Goal: Transaction & Acquisition: Purchase product/service

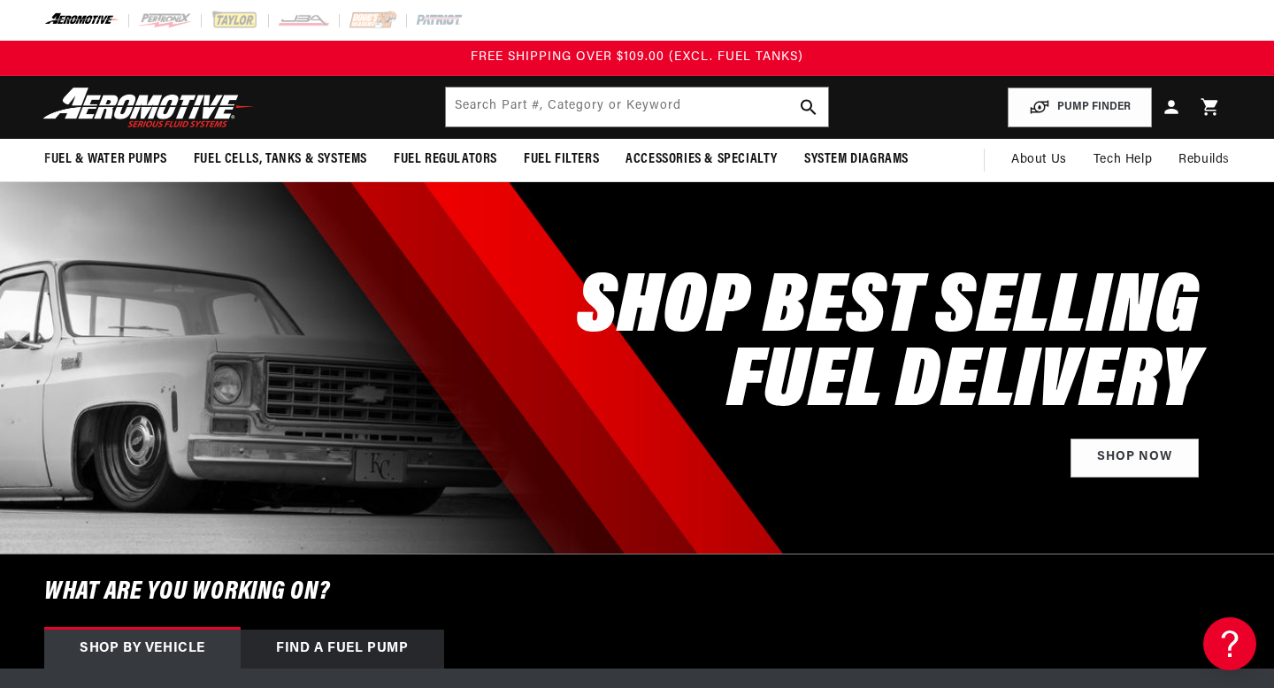
drag, startPoint x: 815, startPoint y: 65, endPoint x: 751, endPoint y: 65, distance: 63.7
click at [807, 65] on div "FREE SHIPPING OVER $109.00 (EXCL. FUEL TANKS)" at bounding box center [636, 57] width 421 height 19
click at [716, 105] on input "text" at bounding box center [636, 107] width 381 height 39
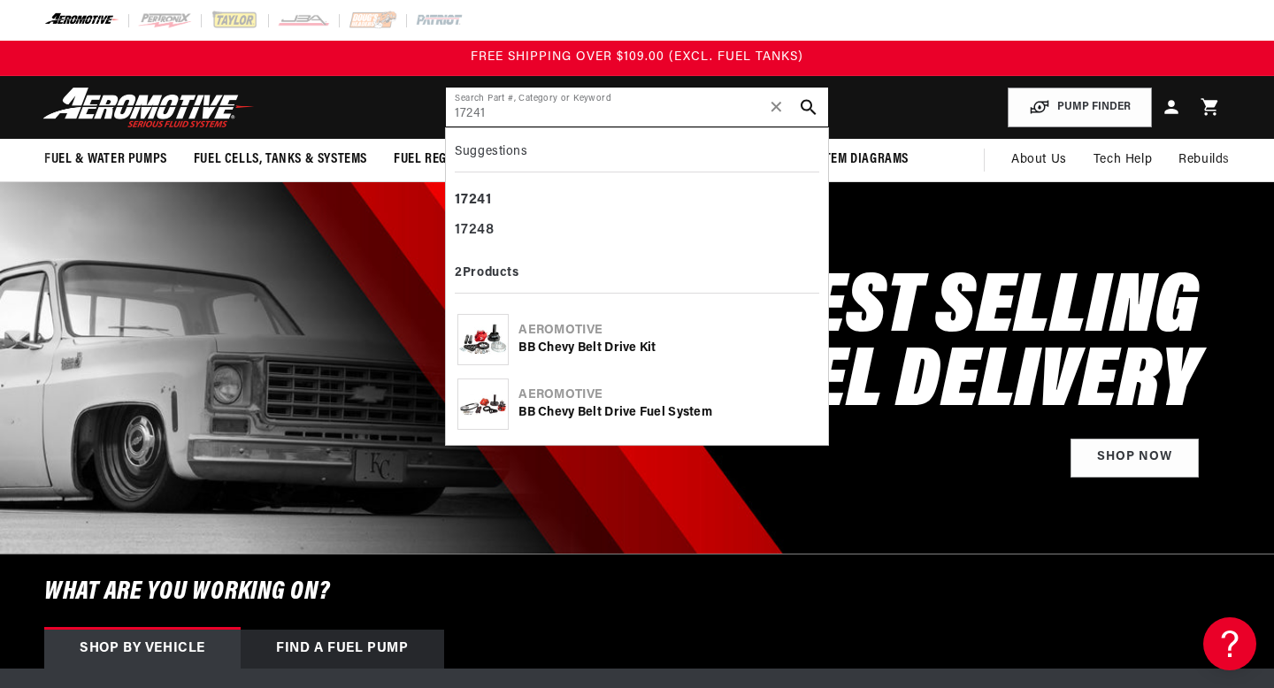
type input "17241"
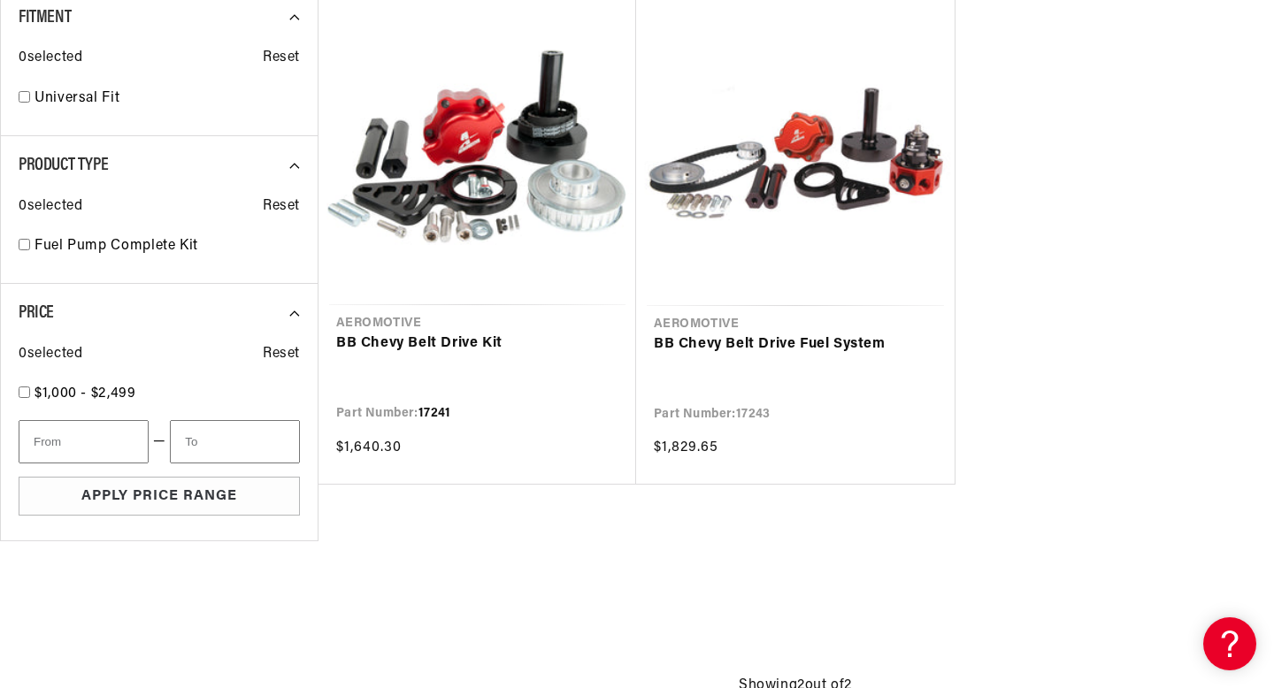
scroll to position [362, 0]
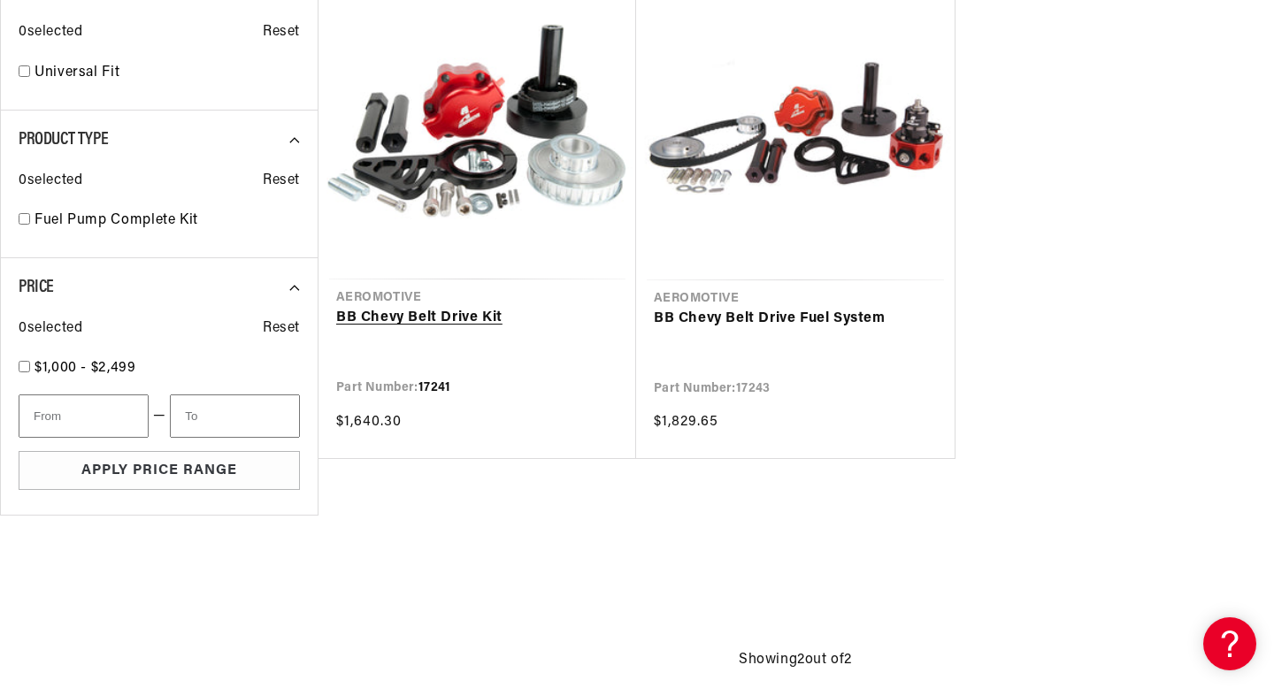
click at [391, 321] on link "BB Chevy Belt Drive Kit" at bounding box center [477, 318] width 282 height 23
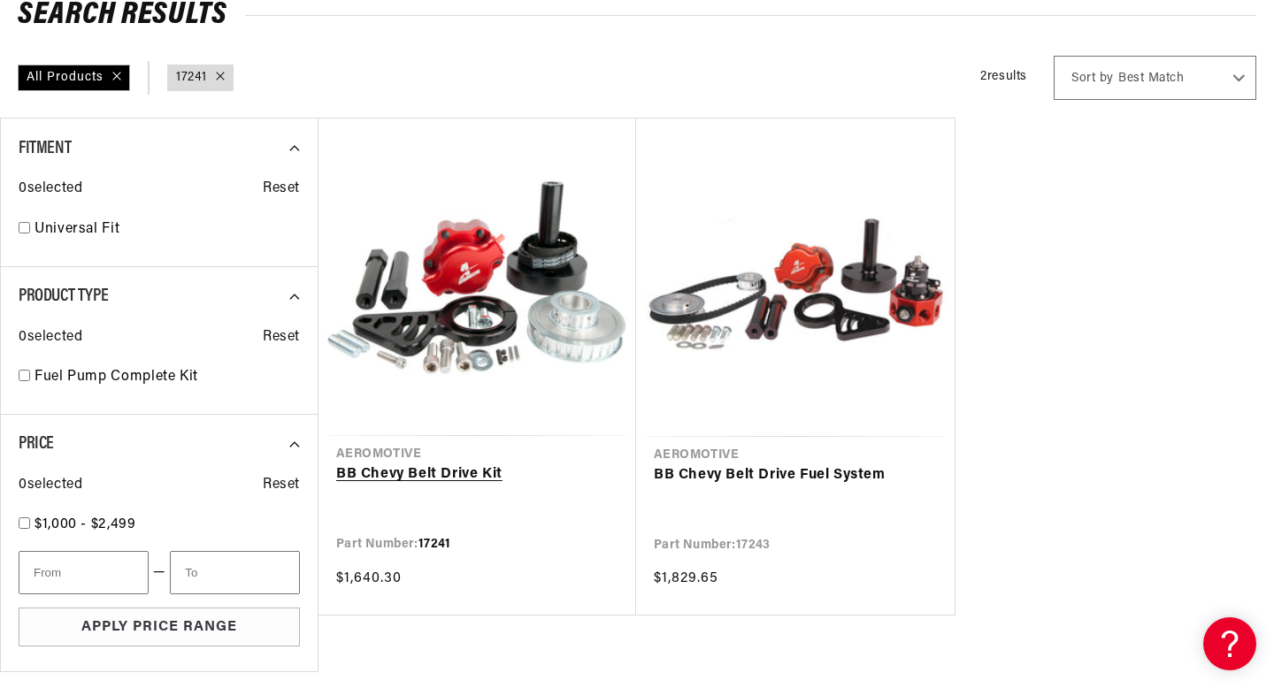
scroll to position [221, 0]
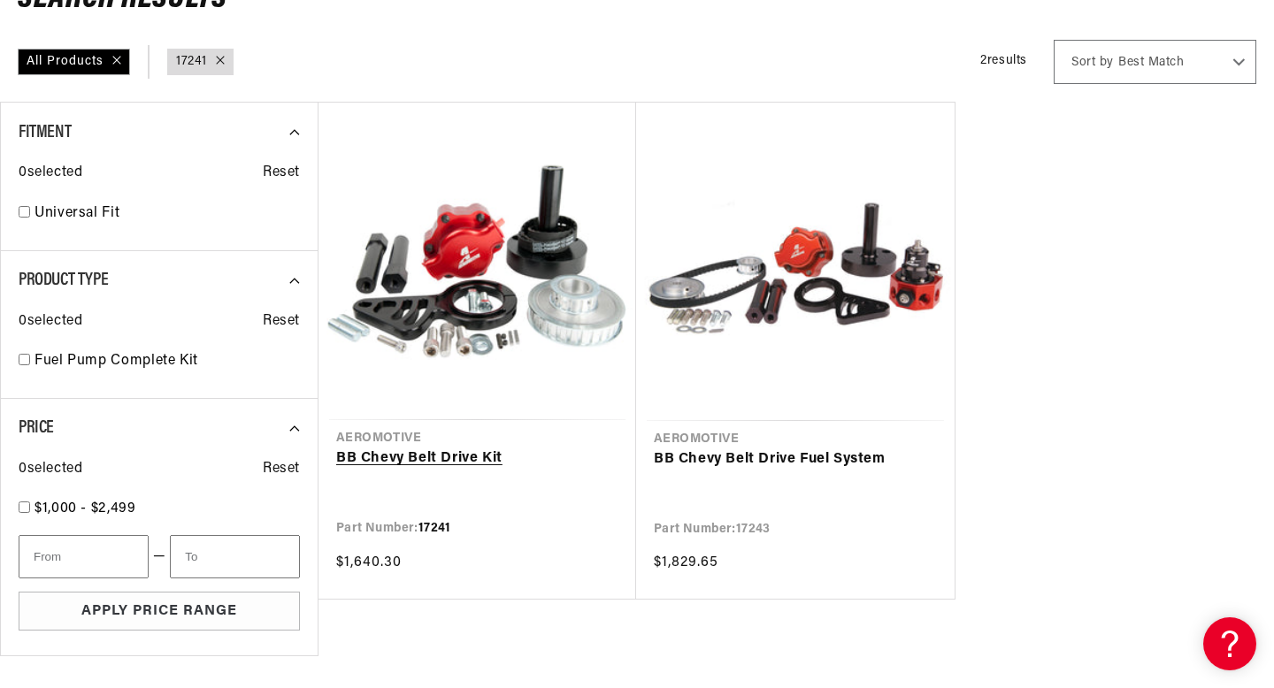
click at [416, 460] on link "BB Chevy Belt Drive Kit" at bounding box center [477, 459] width 282 height 23
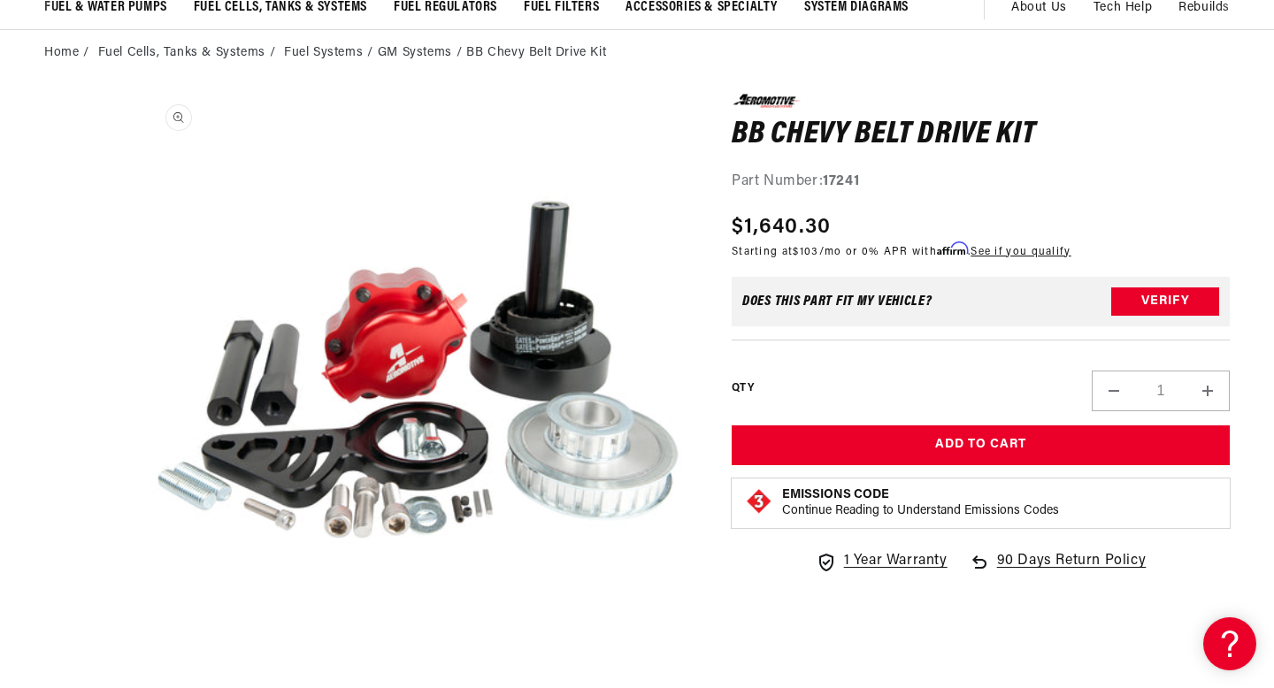
scroll to position [158, 0]
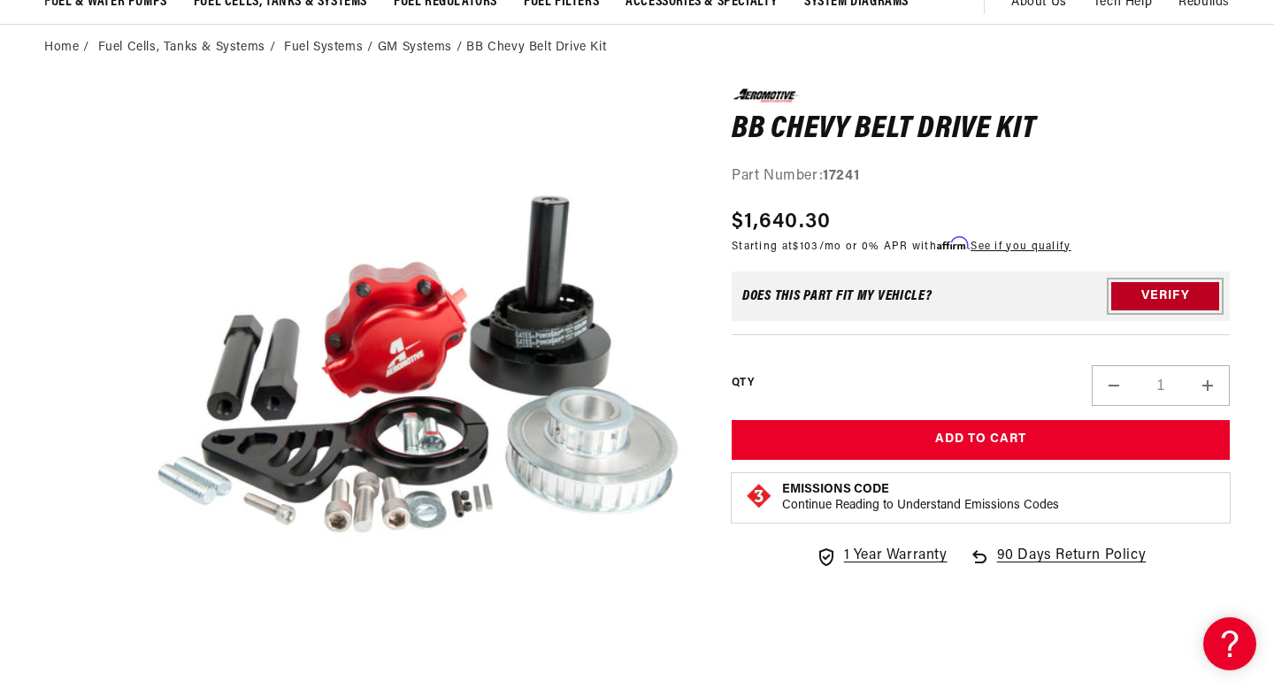
click at [1190, 304] on button "Verify" at bounding box center [1165, 296] width 108 height 28
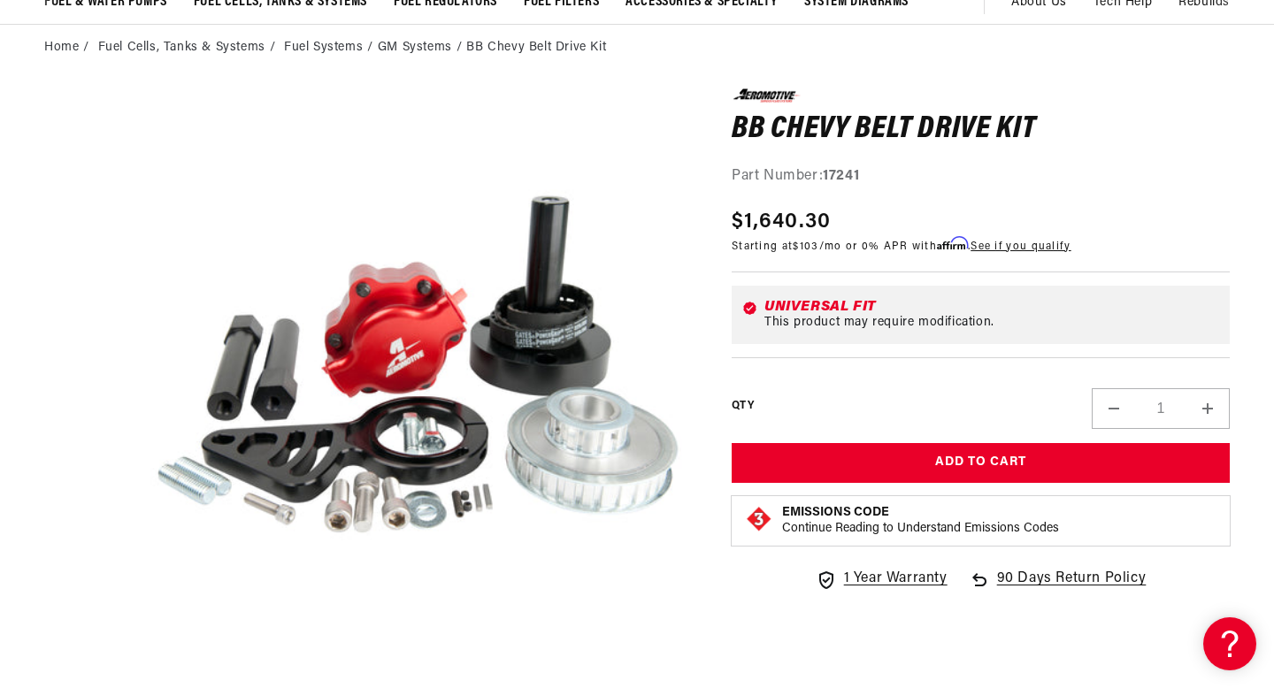
click at [742, 380] on div "QTY Decrease quantity for BB Chevy Belt Drive Kit 1 Increase quantity for BB Ch…" at bounding box center [981, 393] width 498 height 72
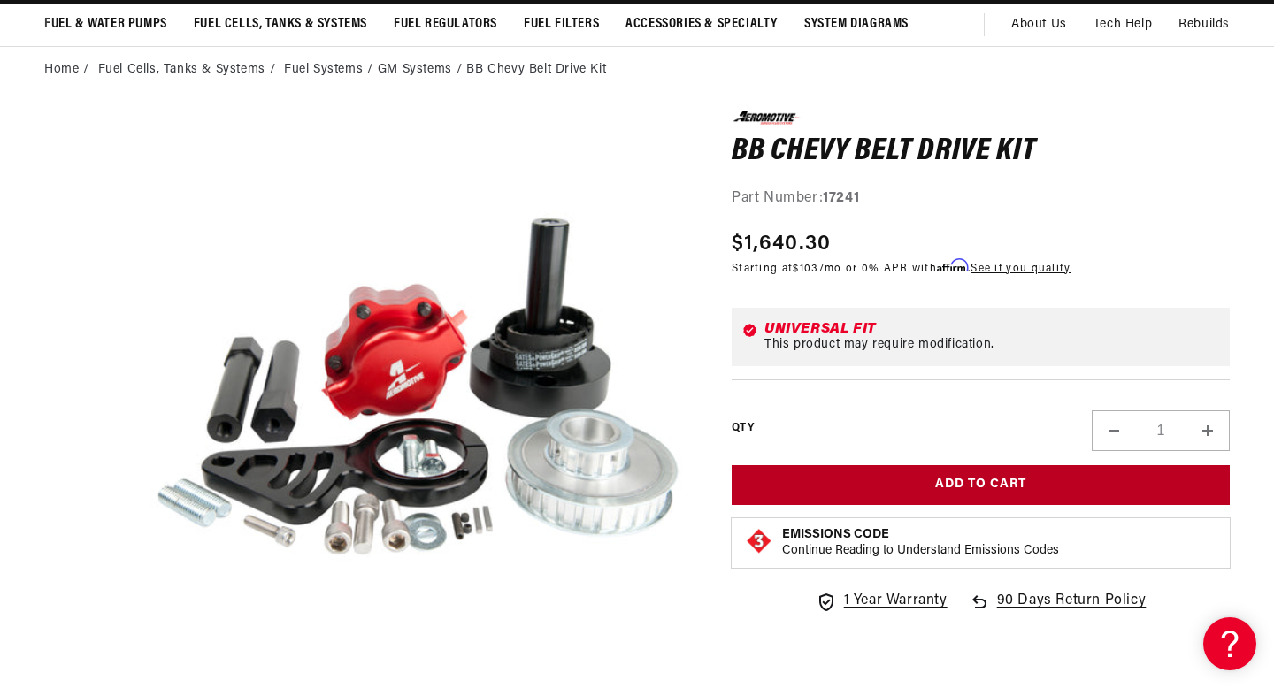
scroll to position [136, 0]
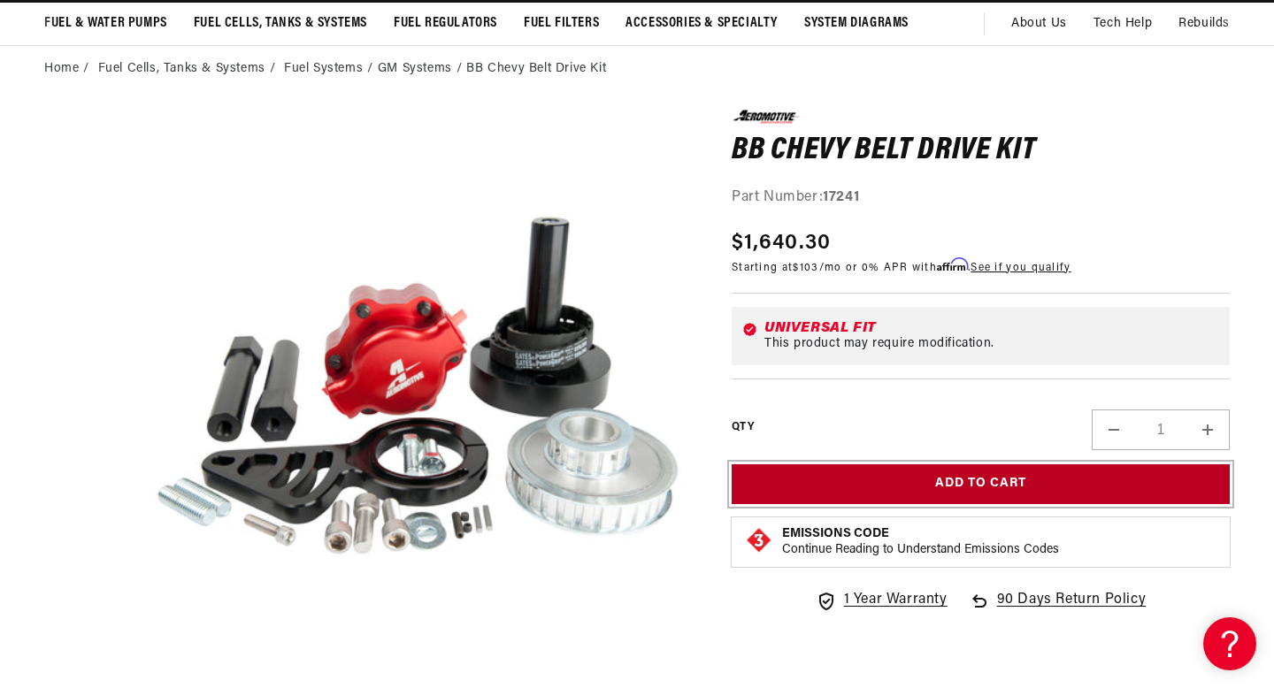
click at [857, 476] on button "Add to Cart" at bounding box center [981, 485] width 498 height 40
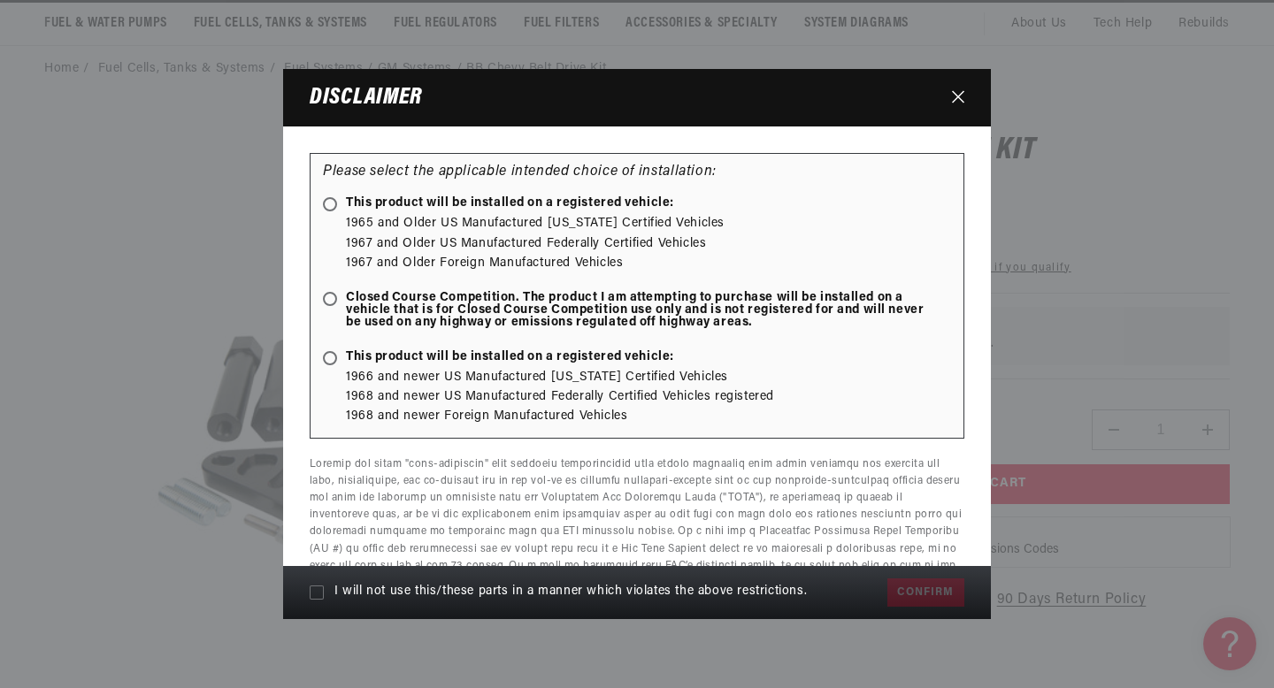
click at [958, 95] on icon "Close" at bounding box center [958, 96] width 12 height 13
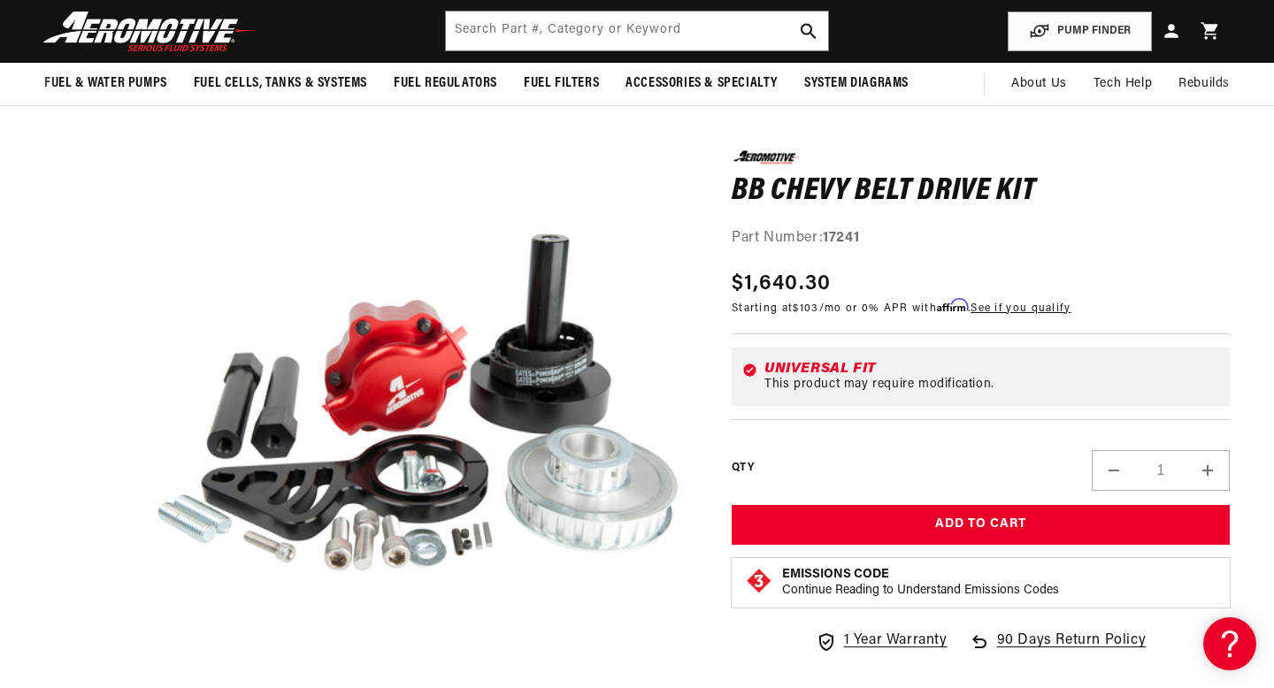
scroll to position [112, 0]
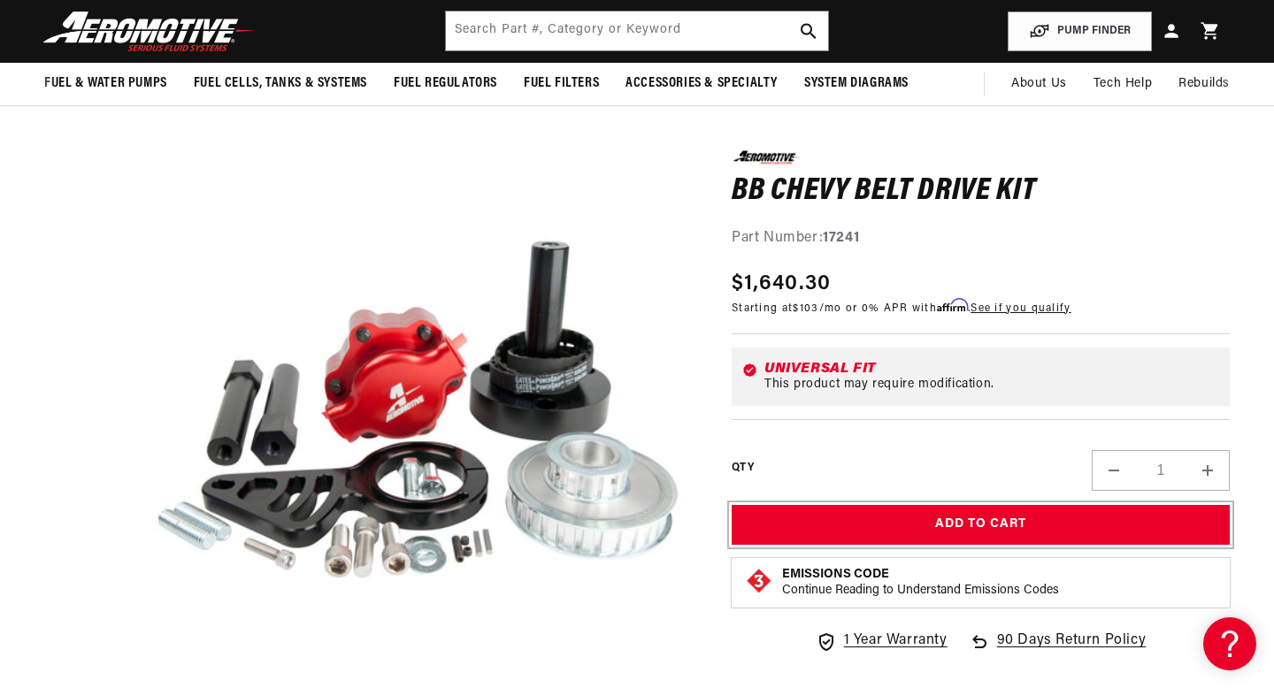
click at [903, 523] on button "Add to Cart" at bounding box center [981, 525] width 498 height 40
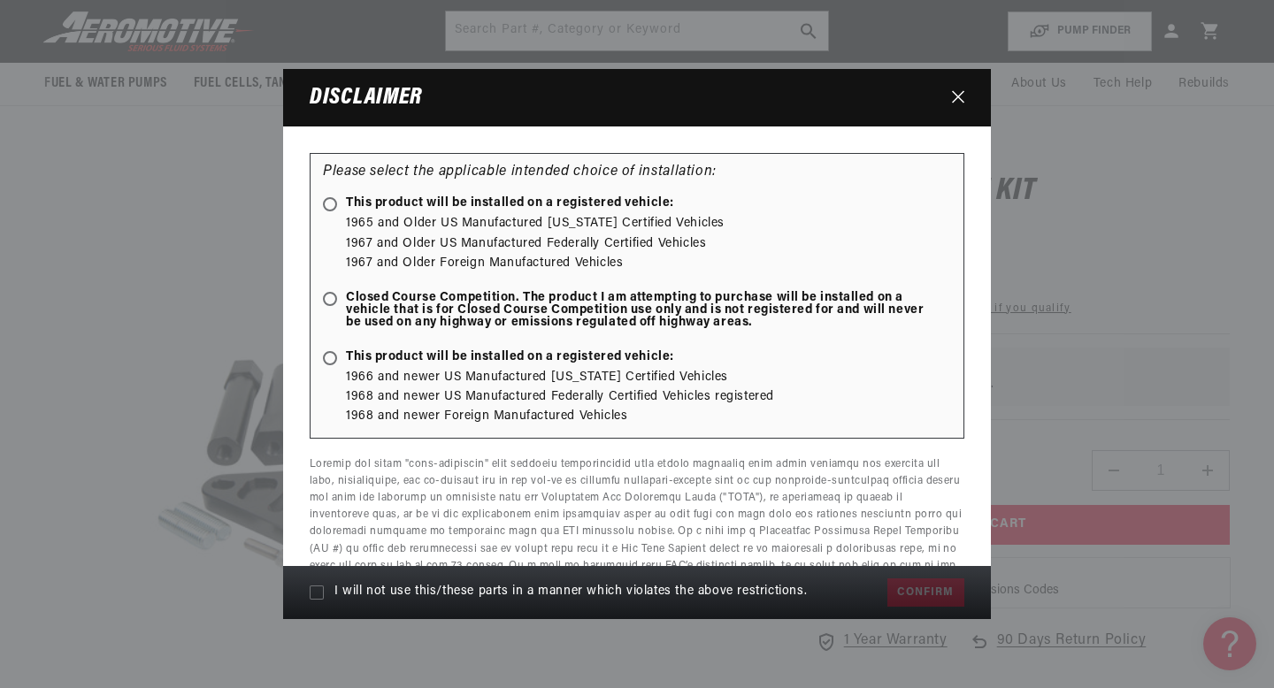
click at [324, 594] on label "I will not use this/these parts in a manner which violates the above restrictio…" at bounding box center [594, 593] width 569 height 32
click at [324, 594] on input "I will not use this/these parts in a manner which violates the above restrictio…" at bounding box center [317, 593] width 14 height 14
checkbox input "true"
click at [911, 588] on div "I will not use this/these parts in a manner which violates the above restrictio…" at bounding box center [637, 592] width 708 height 53
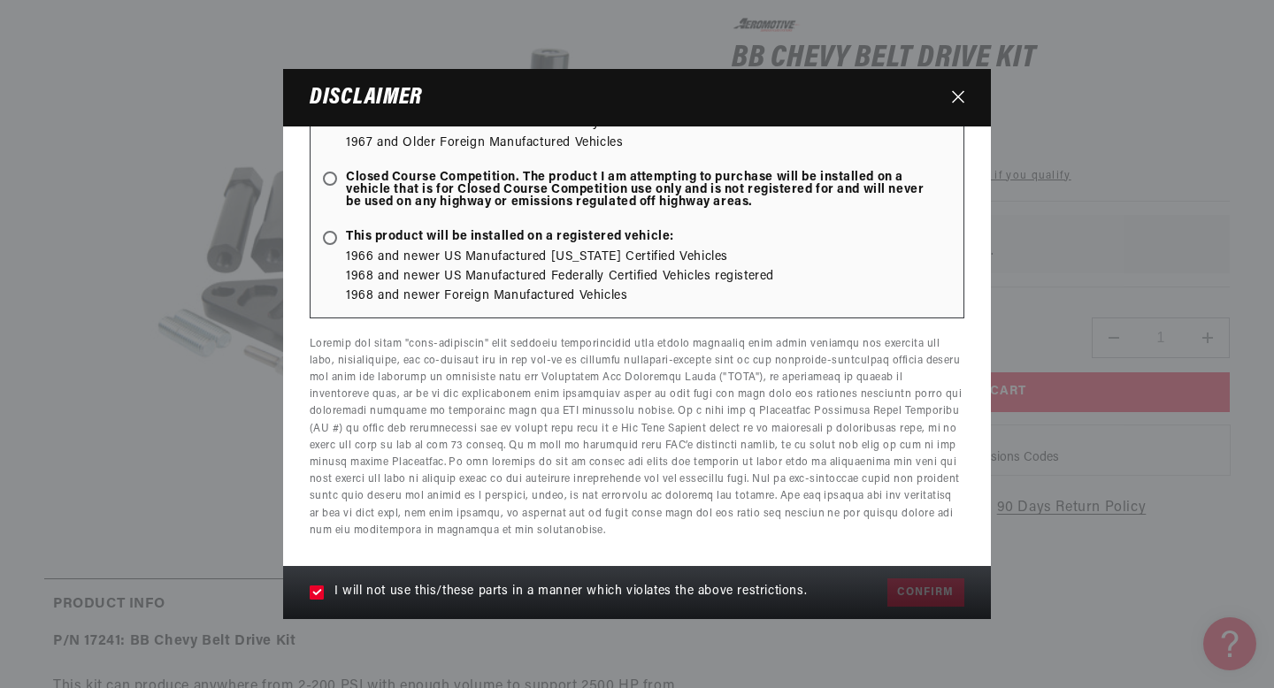
scroll to position [0, 0]
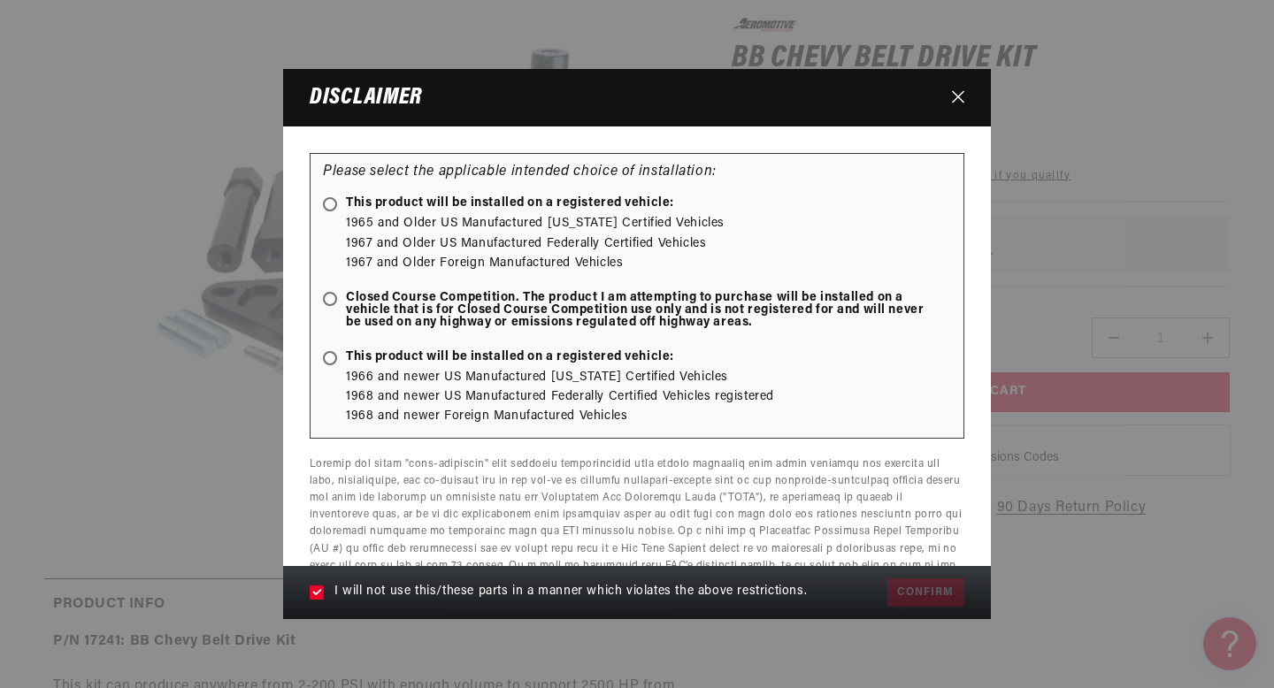
click at [337, 302] on span "Closed Course Competition. The product I am attempting to purchase will be inst…" at bounding box center [628, 310] width 611 height 37
click at [337, 302] on input "Closed Course Competition. The product I am attempting to purchase will be inst…" at bounding box center [333, 301] width 12 height 12
radio input "true"
click at [918, 593] on button "Confirm" at bounding box center [926, 593] width 77 height 28
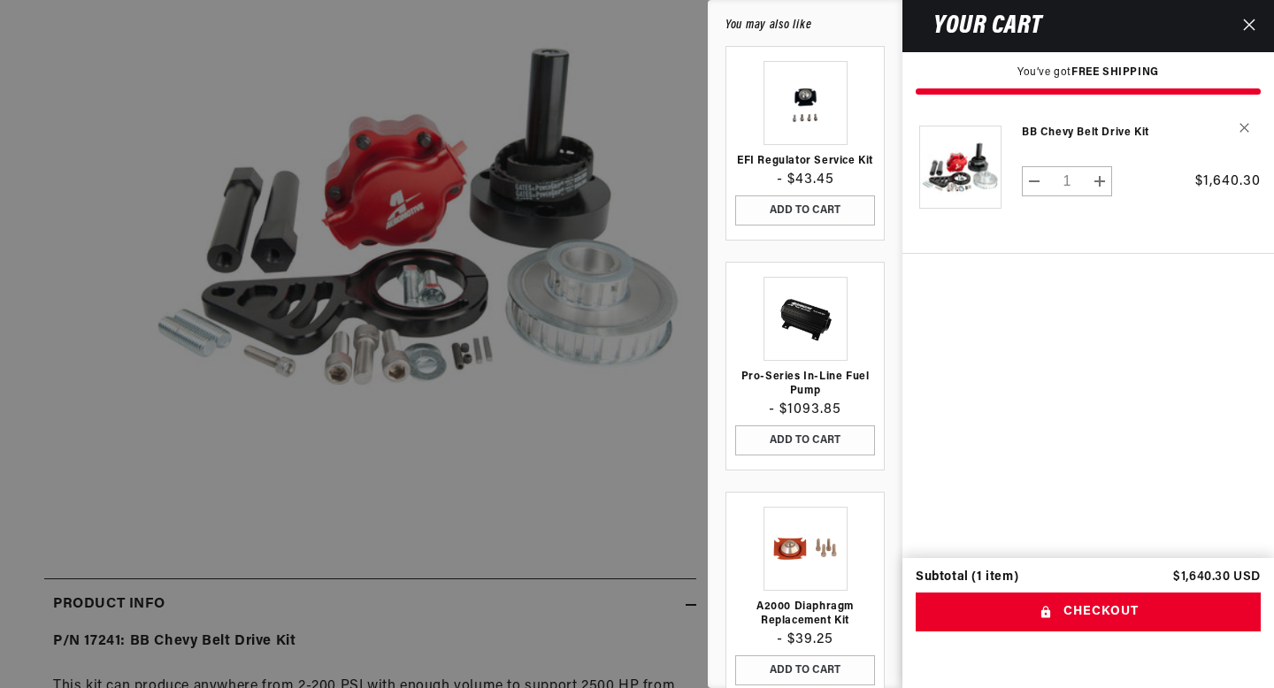
click at [1250, 26] on icon "Close" at bounding box center [1249, 25] width 12 height 12
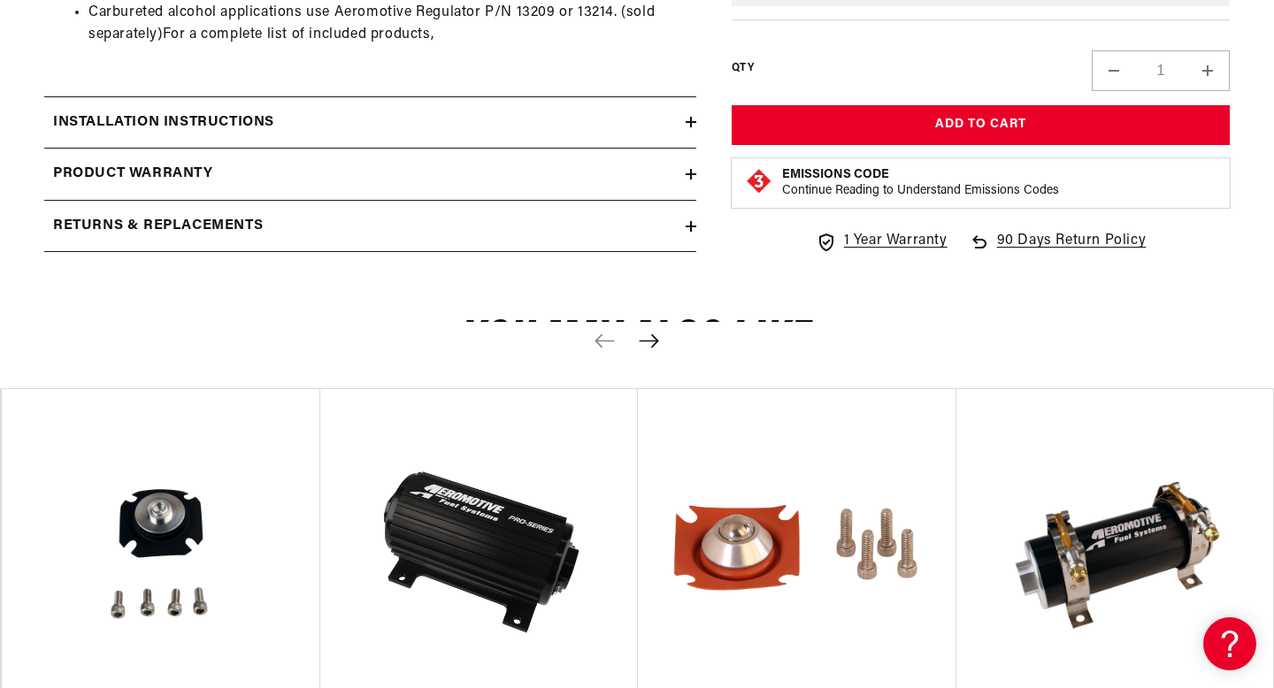
scroll to position [1404, 0]
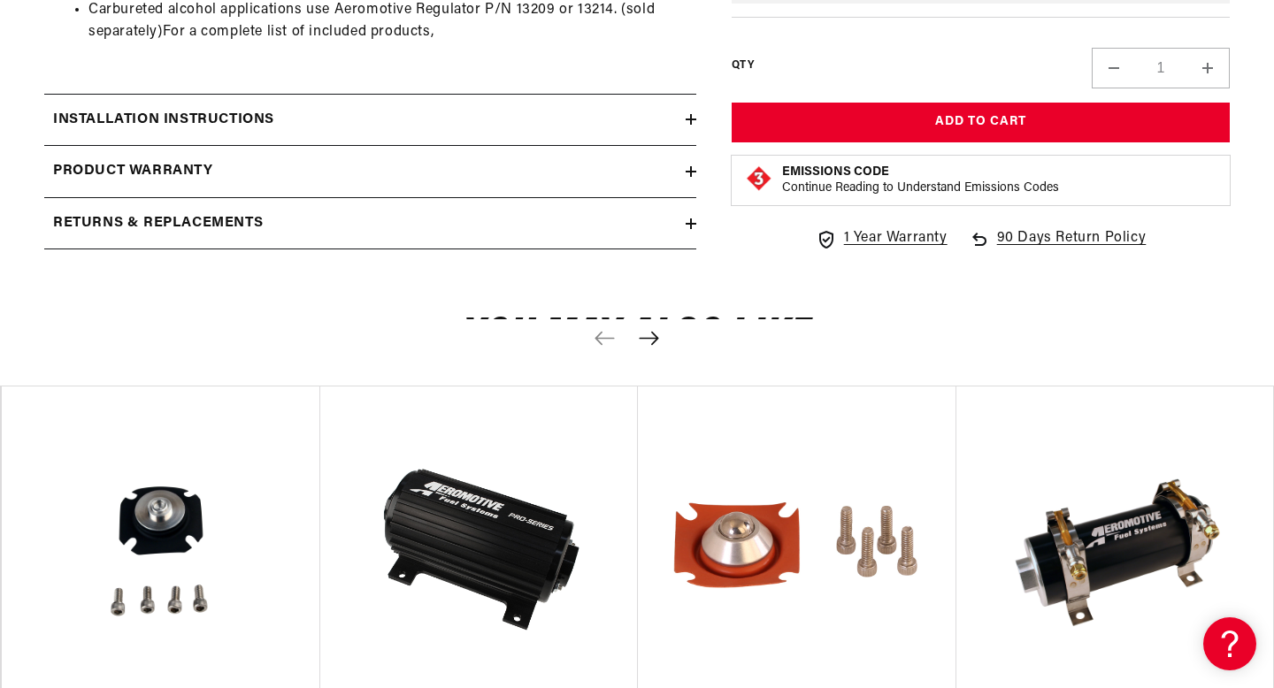
click at [639, 139] on summary "Installation Instructions" at bounding box center [370, 120] width 652 height 51
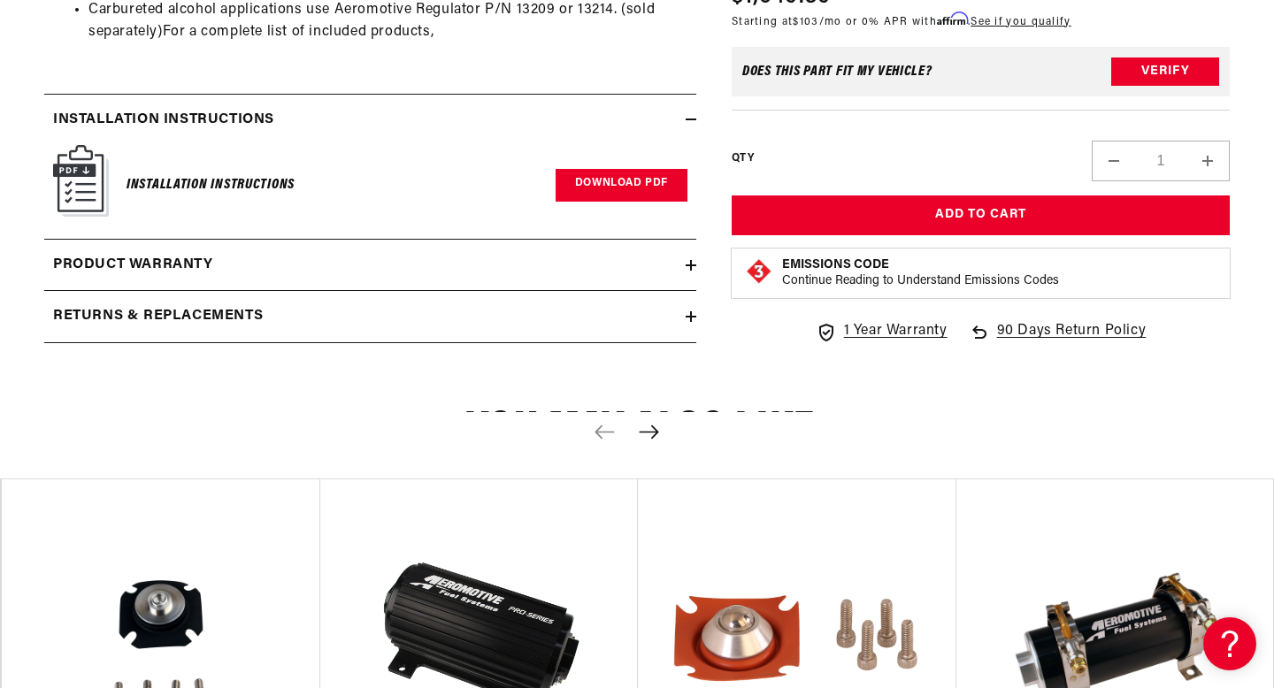
click at [629, 176] on link "Download PDF" at bounding box center [622, 185] width 132 height 33
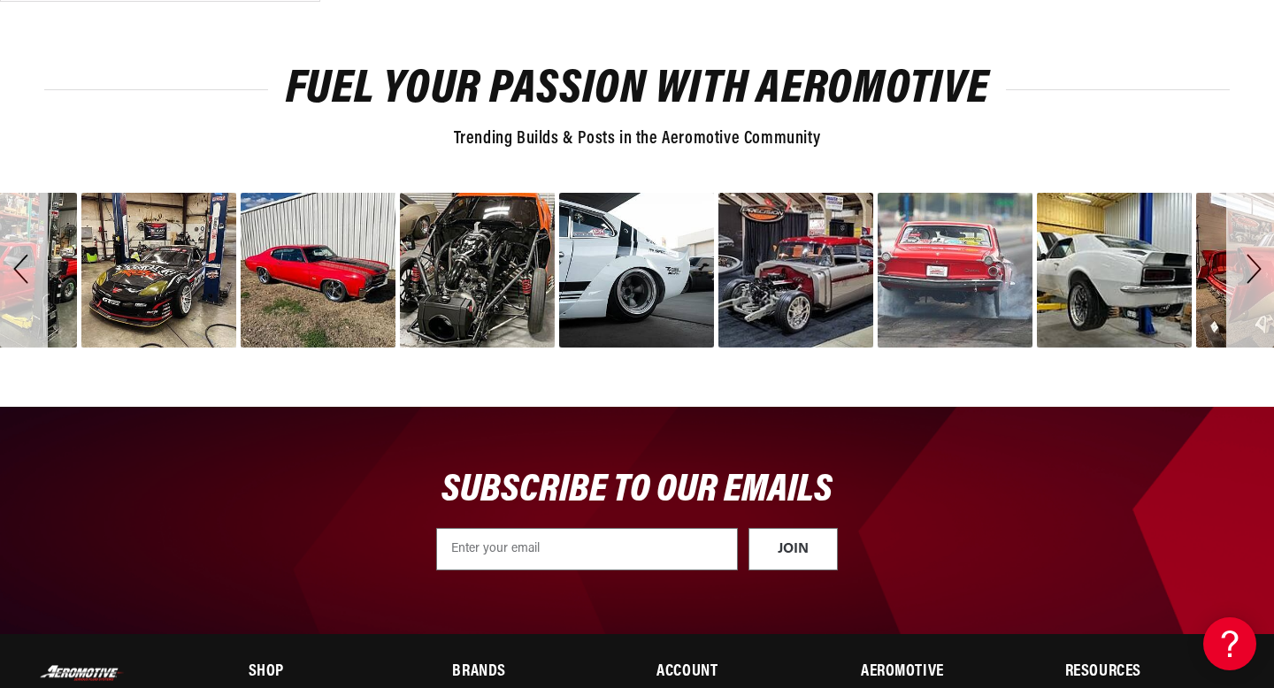
scroll to position [2663, 0]
